Goal: Transaction & Acquisition: Purchase product/service

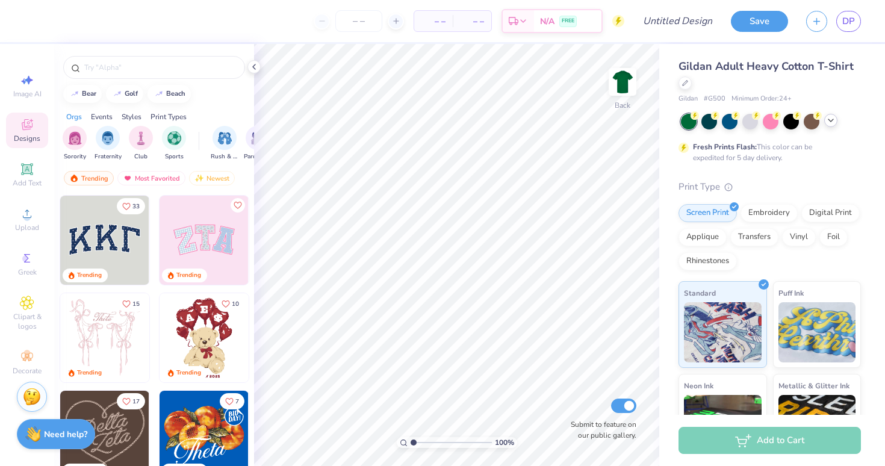
click at [832, 125] on div at bounding box center [830, 120] width 13 height 13
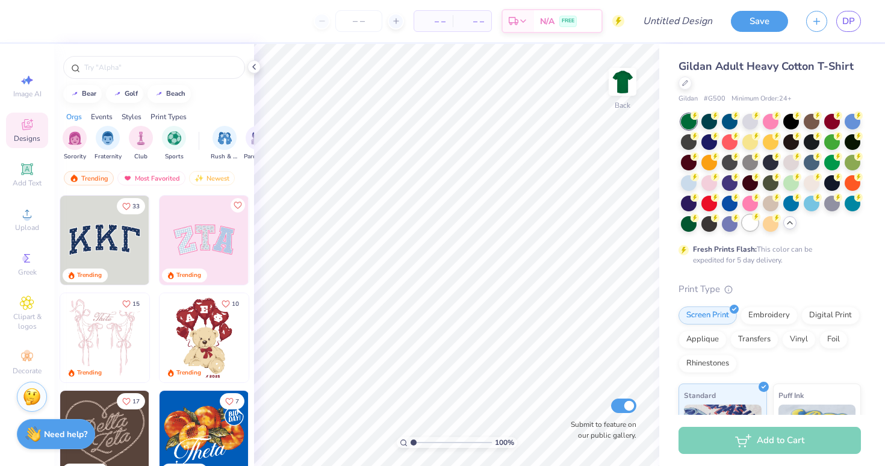
click at [745, 226] on div at bounding box center [750, 223] width 16 height 16
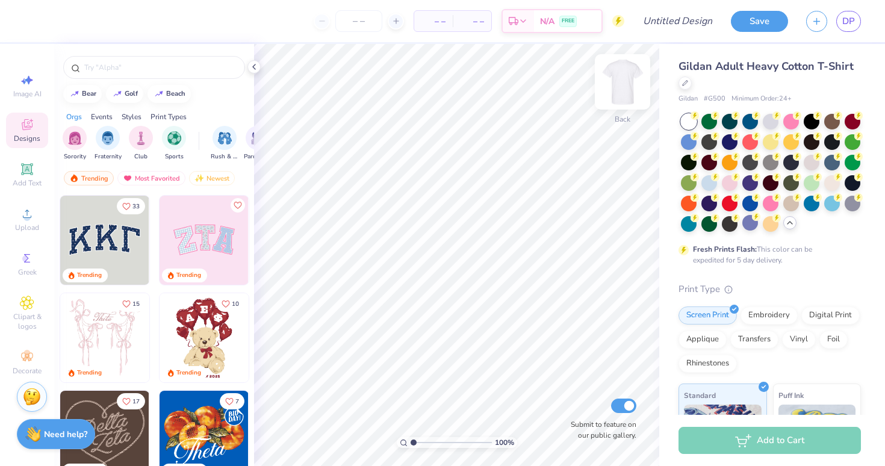
click at [627, 87] on img at bounding box center [622, 82] width 48 height 48
click at [30, 217] on icon at bounding box center [27, 213] width 8 height 8
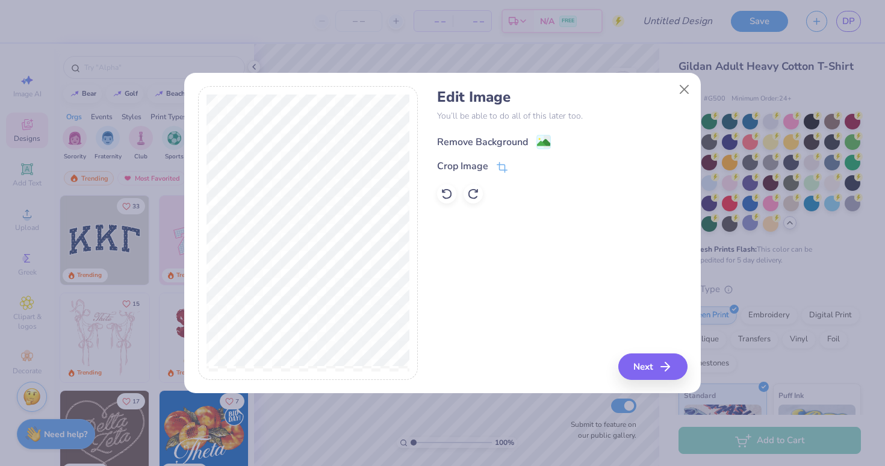
click at [541, 139] on image at bounding box center [543, 142] width 13 height 13
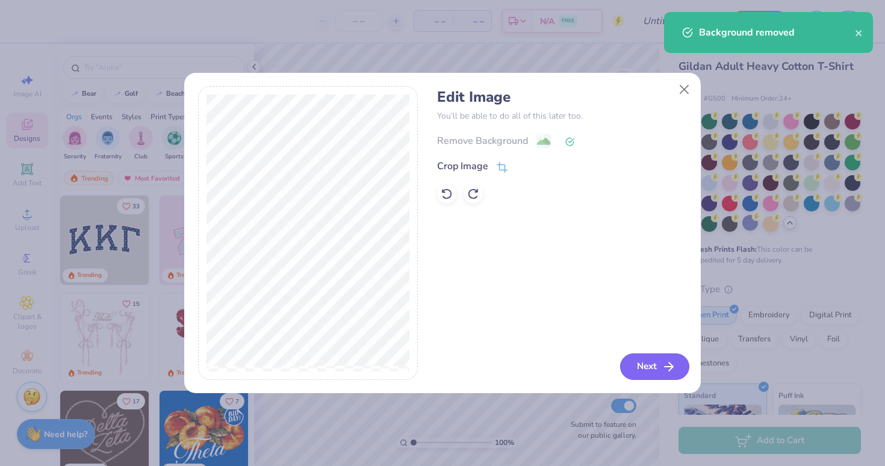
click at [668, 367] on line "button" at bounding box center [669, 367] width 8 height 0
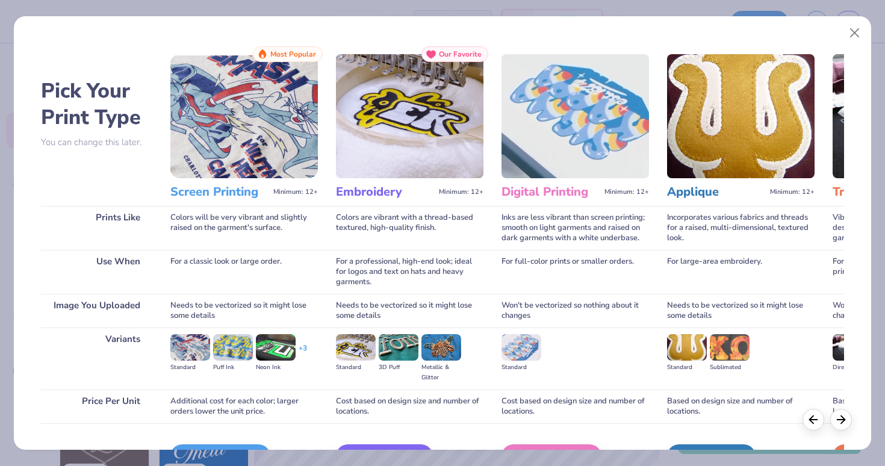
click at [212, 126] on img at bounding box center [243, 116] width 147 height 124
click at [217, 192] on h3 "Screen Printing" at bounding box center [219, 192] width 98 height 16
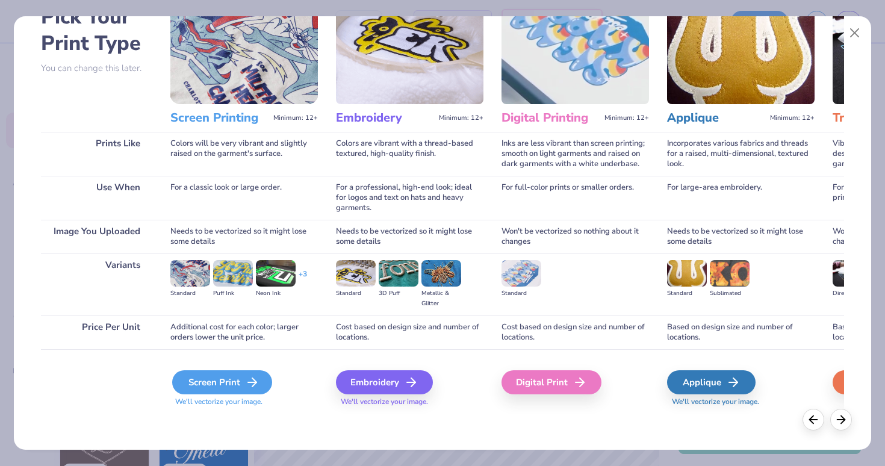
scroll to position [74, 0]
click at [250, 380] on icon at bounding box center [252, 382] width 14 height 14
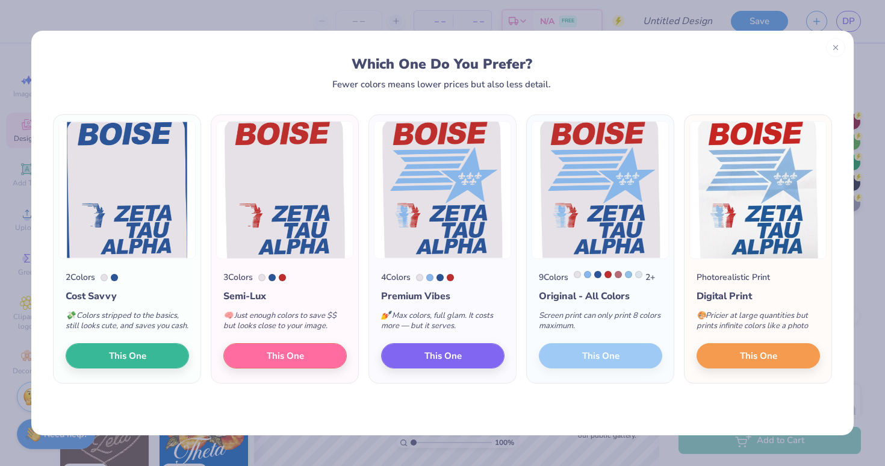
click at [578, 369] on div "9 Colors 2 + Original - All Colors Screen print can only print 8 colors maximum…" at bounding box center [600, 321] width 147 height 124
click at [574, 362] on div "9 Colors 2 + Original - All Colors Screen print can only print 8 colors maximum…" at bounding box center [600, 321] width 147 height 124
click at [603, 364] on div "9 Colors 2 + Original - All Colors Screen print can only print 8 colors maximum…" at bounding box center [600, 321] width 147 height 124
click at [609, 276] on div at bounding box center [607, 274] width 7 height 7
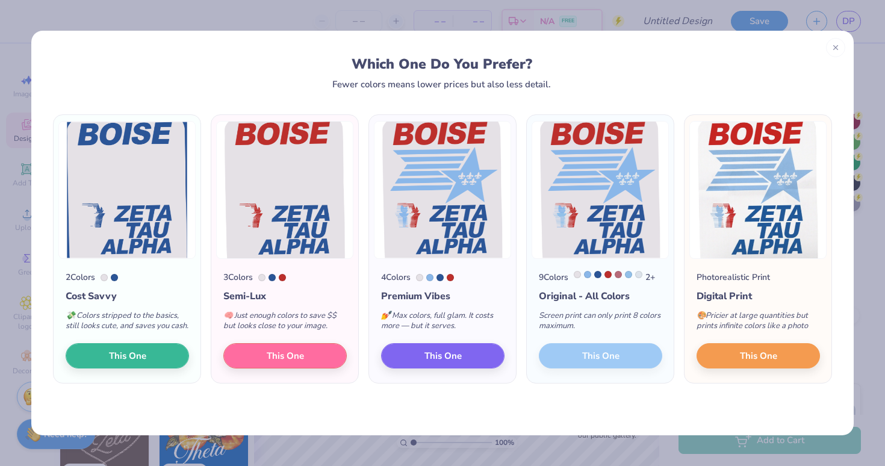
click at [603, 362] on div "9 Colors 2 + Original - All Colors Screen print can only print 8 colors maximum…" at bounding box center [600, 321] width 147 height 124
click at [748, 361] on span "This One" at bounding box center [758, 354] width 37 height 14
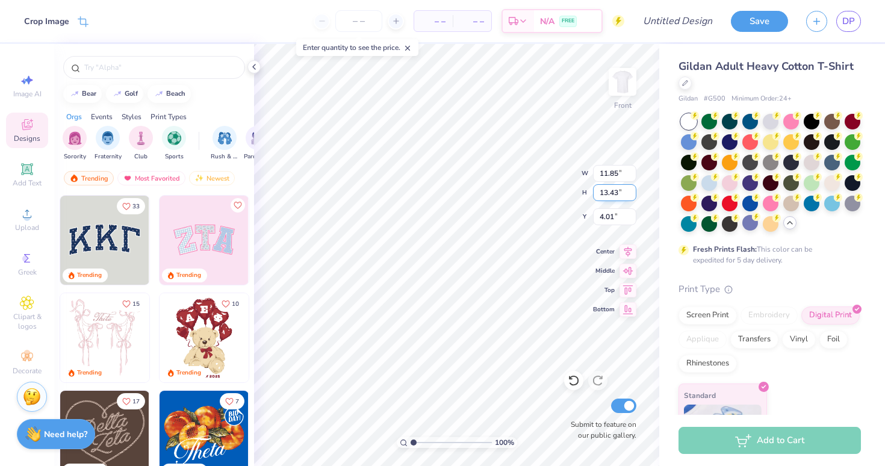
type input "4.01"
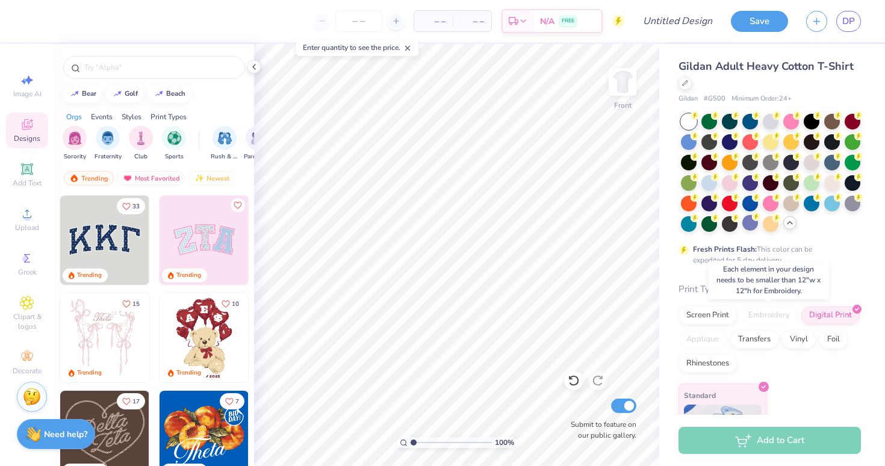
scroll to position [0, 0]
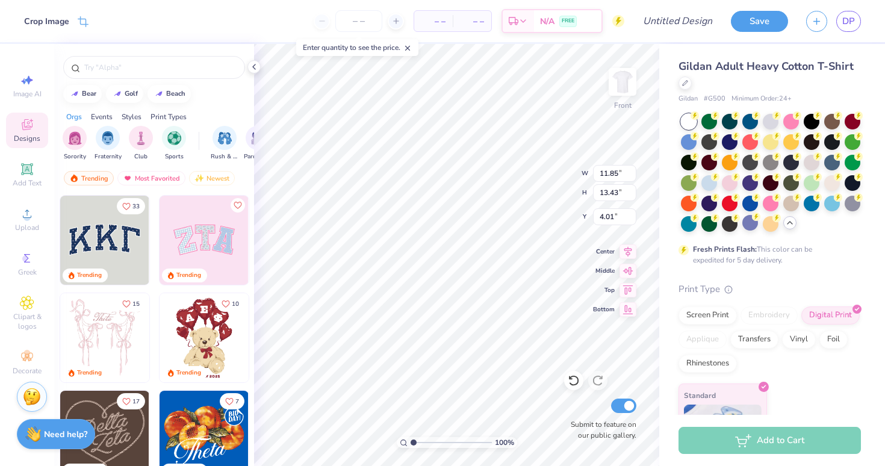
type input "4.14"
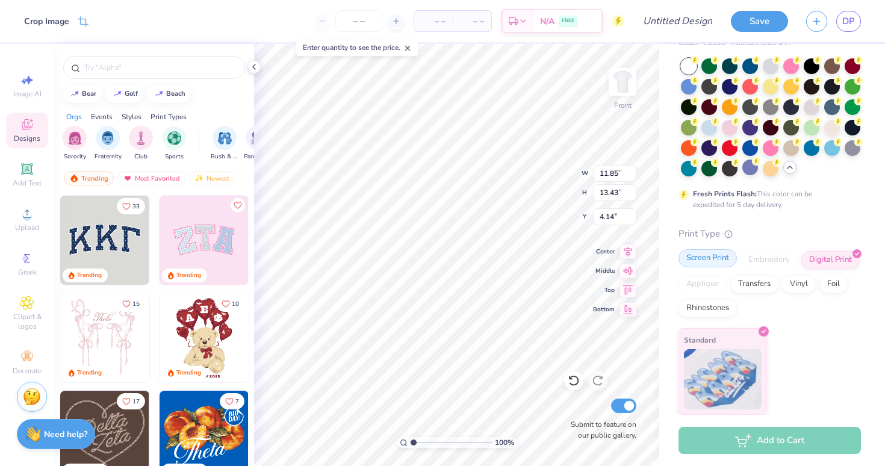
scroll to position [55, 0]
click at [726, 253] on div "Screen Print" at bounding box center [707, 259] width 58 height 18
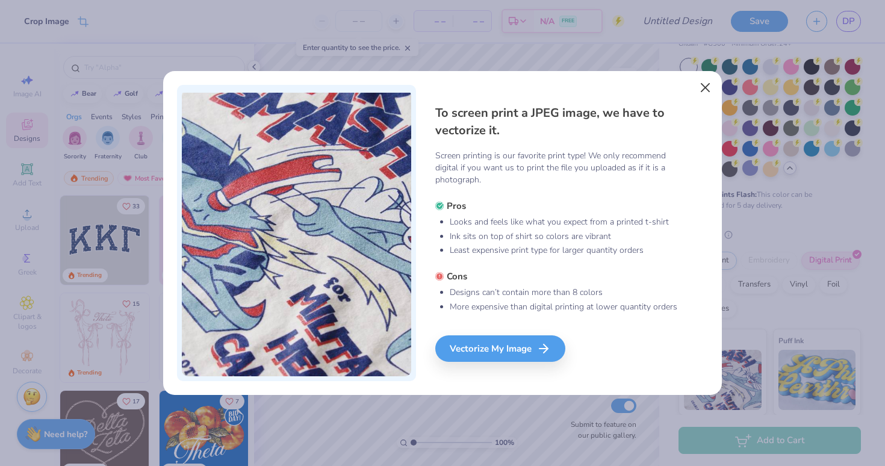
click at [704, 85] on button "Close" at bounding box center [705, 87] width 23 height 23
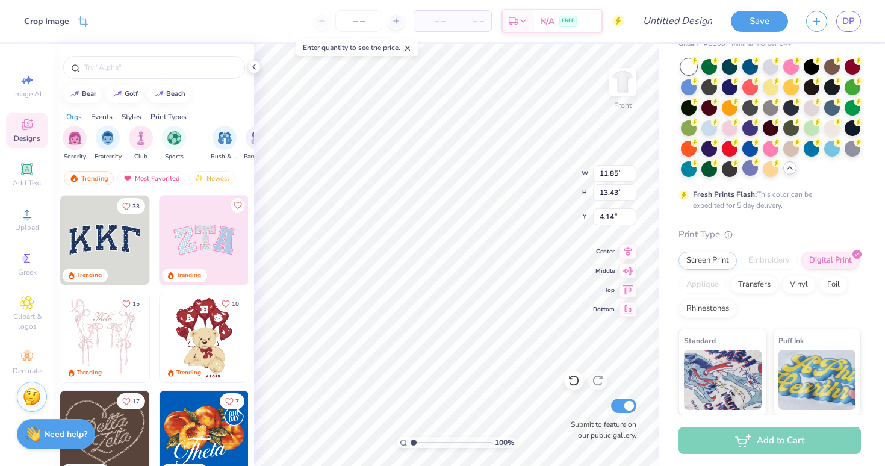
click at [804, 226] on div "Gildan Adult Heavy Cotton T-Shirt Gildan # G500 Minimum Order: 24 + Fresh Print…" at bounding box center [769, 302] width 182 height 597
